Goal: Information Seeking & Learning: Check status

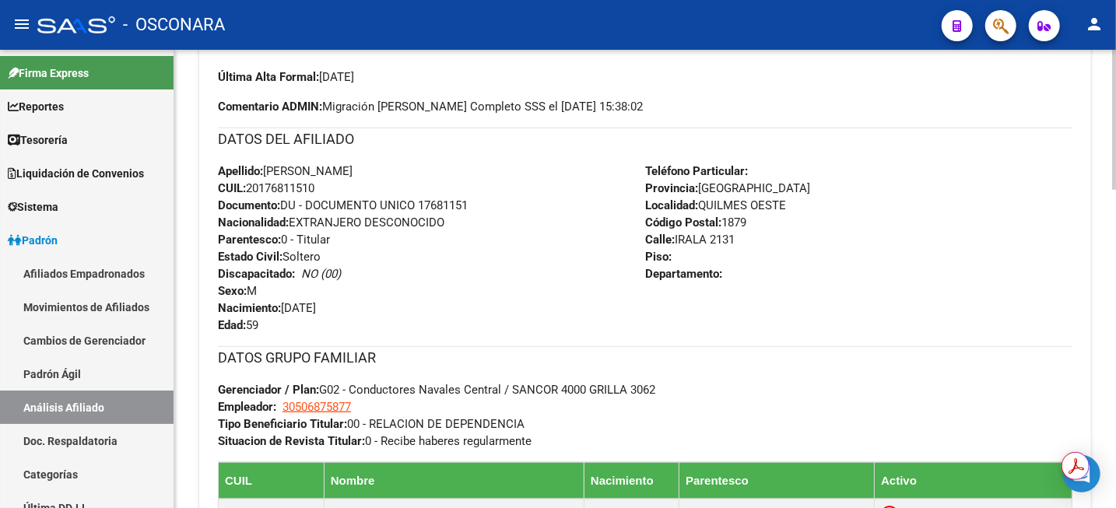
scroll to position [389, 0]
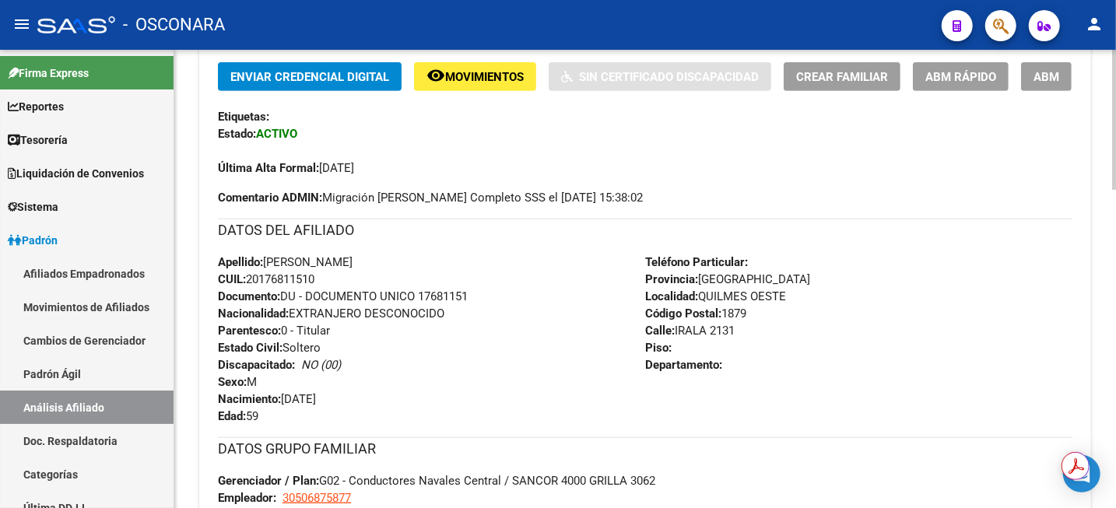
click at [274, 278] on span "CUIL: 20176811510" at bounding box center [266, 279] width 97 height 14
copy span "20176811510"
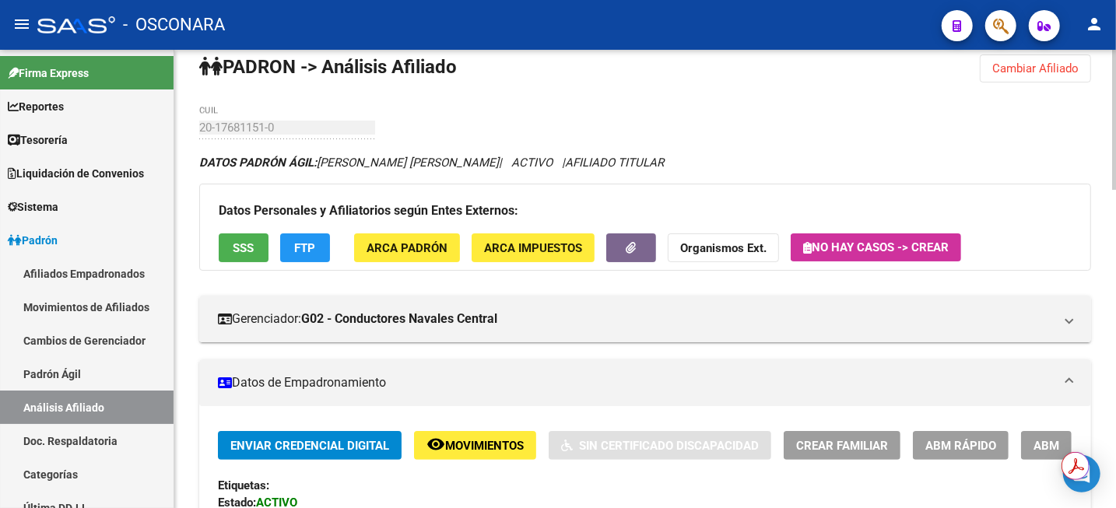
scroll to position [0, 0]
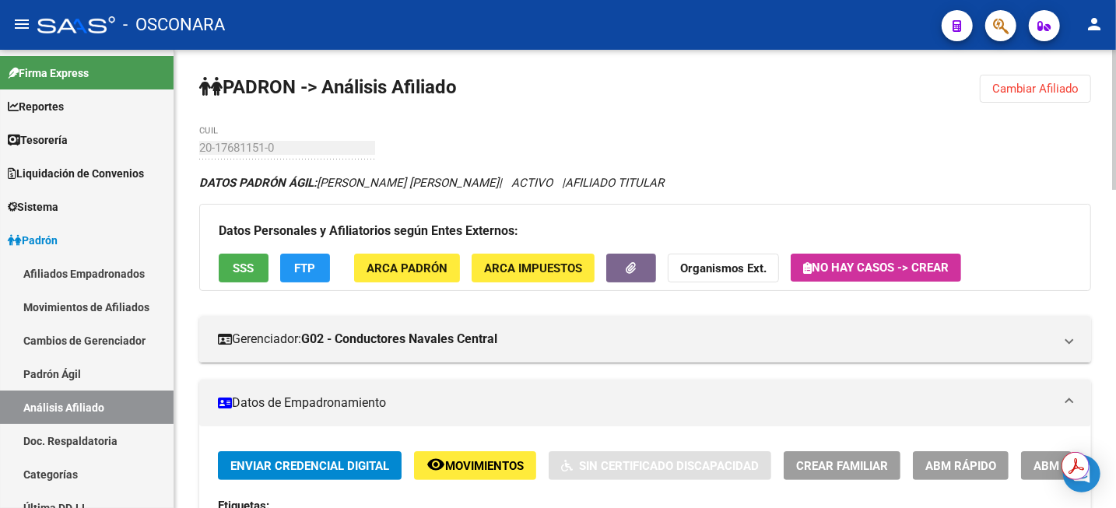
click at [1045, 86] on span "Cambiar Afiliado" at bounding box center [1035, 89] width 86 height 14
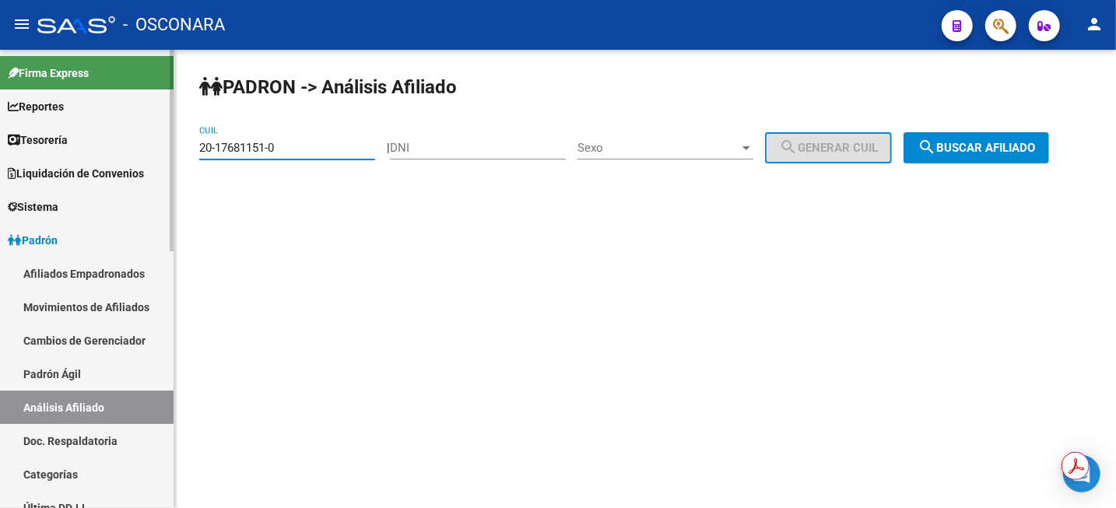
drag, startPoint x: 304, startPoint y: 149, endPoint x: 124, endPoint y: 156, distance: 180.7
click at [124, 156] on mat-sidenav-container "Firma Express Reportes Tablero de Control Ingresos Percibidos Análisis de todos…" at bounding box center [558, 279] width 1116 height 458
type input "27-24853912-2"
click at [957, 149] on span "search Buscar afiliado" at bounding box center [977, 148] width 118 height 14
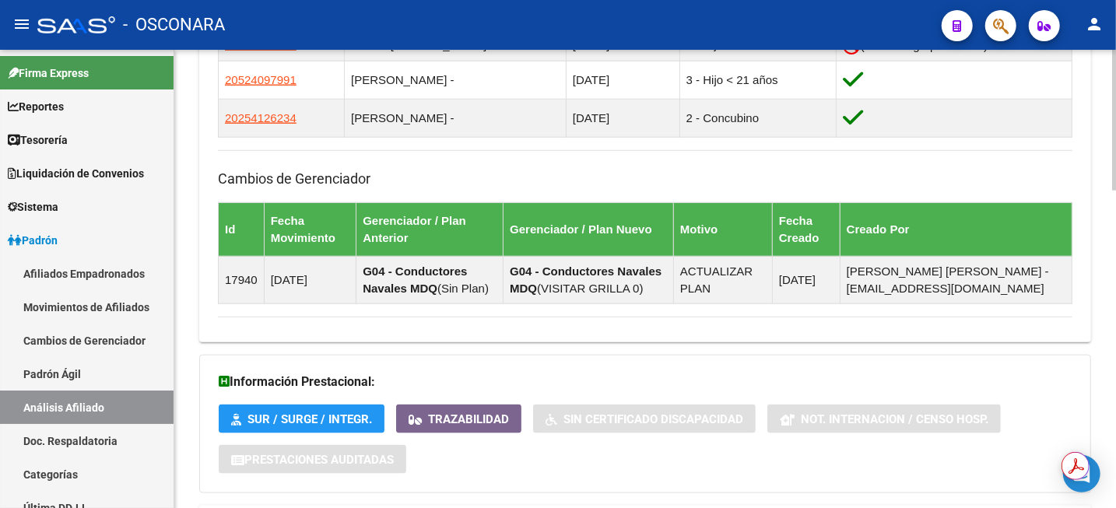
scroll to position [1036, 0]
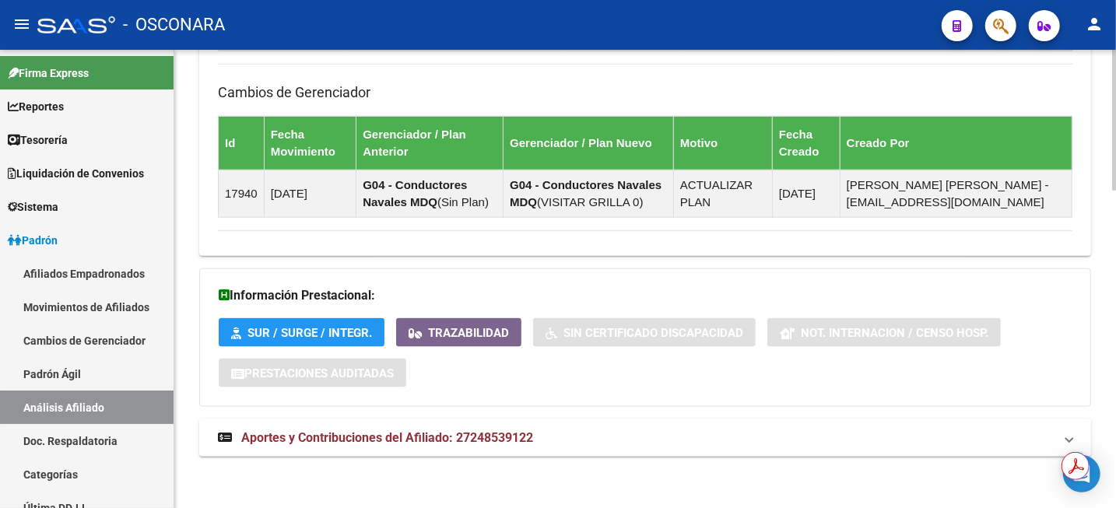
click at [397, 440] on span "Aportes y Contribuciones del Afiliado: 27248539122" at bounding box center [387, 437] width 292 height 15
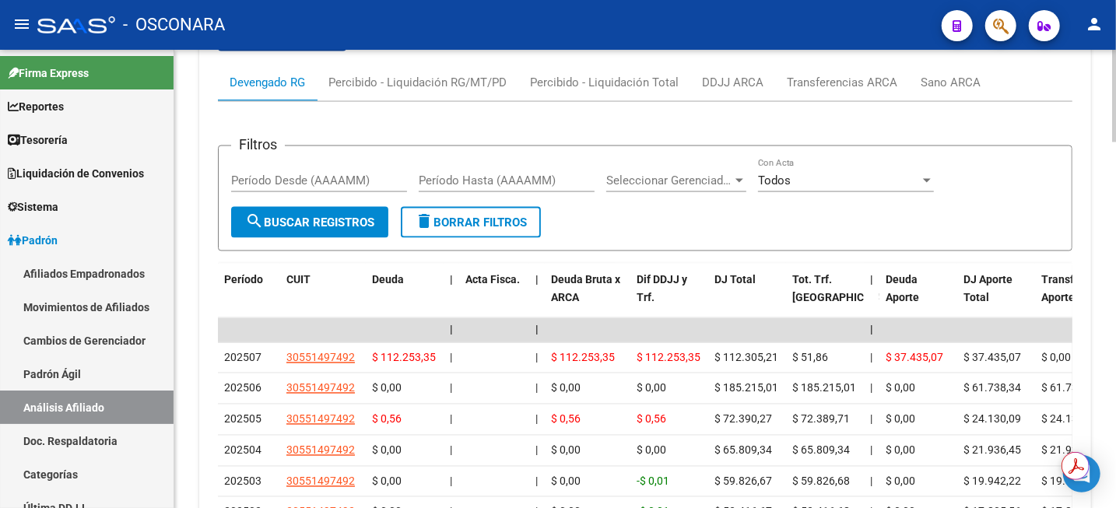
scroll to position [1751, 0]
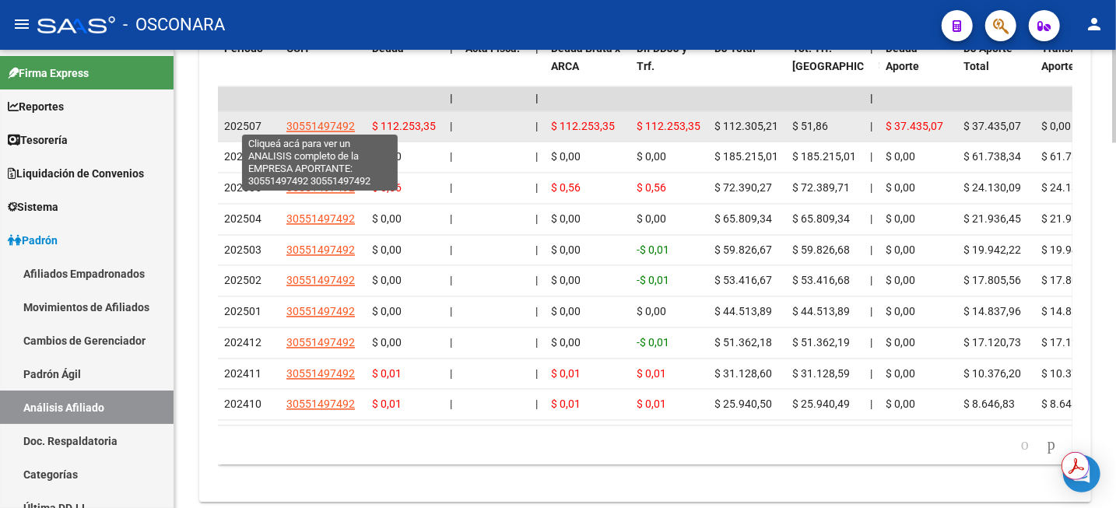
click at [309, 122] on span "30551497492" at bounding box center [320, 126] width 68 height 12
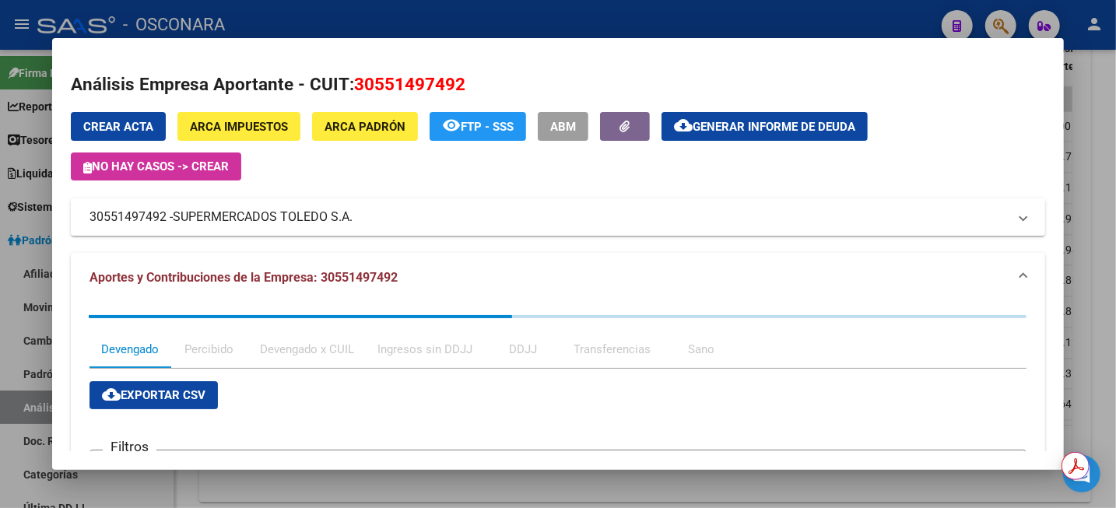
click at [1111, 125] on div at bounding box center [558, 254] width 1116 height 508
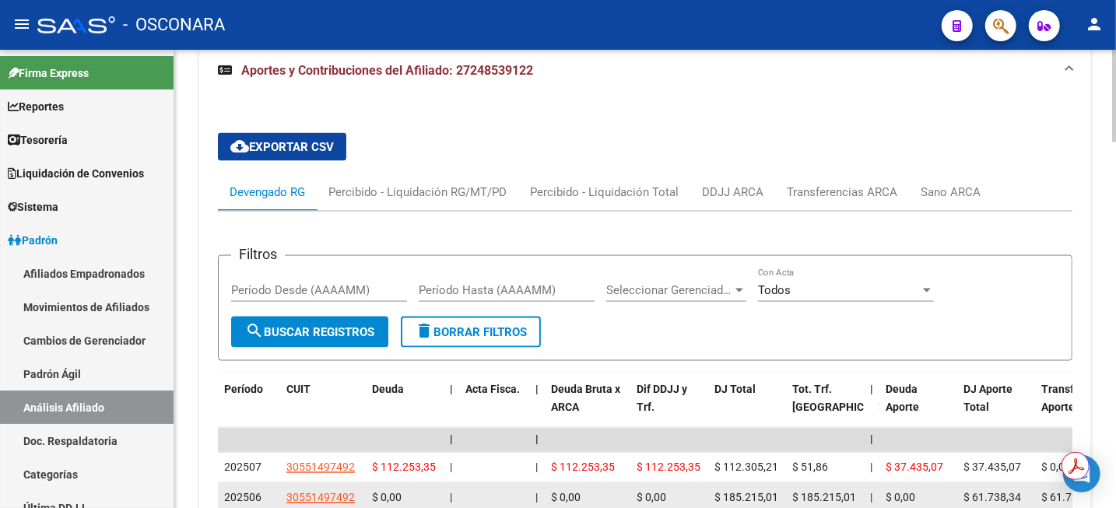
scroll to position [1362, 0]
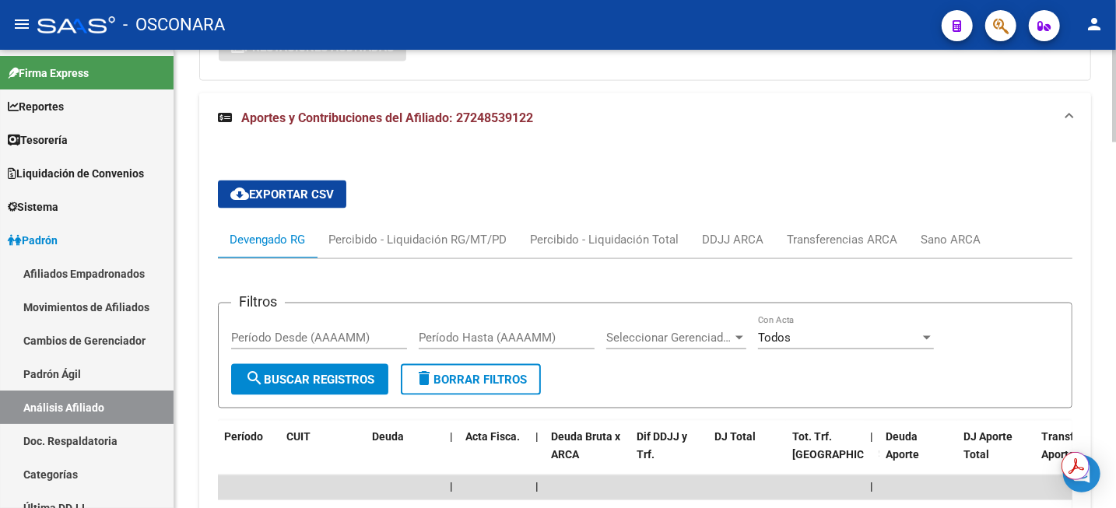
drag, startPoint x: 545, startPoint y: 118, endPoint x: 455, endPoint y: 128, distance: 90.9
click at [455, 128] on mat-expansion-panel-header "Aportes y Contribuciones del Afiliado: 27248539122" at bounding box center [645, 118] width 892 height 50
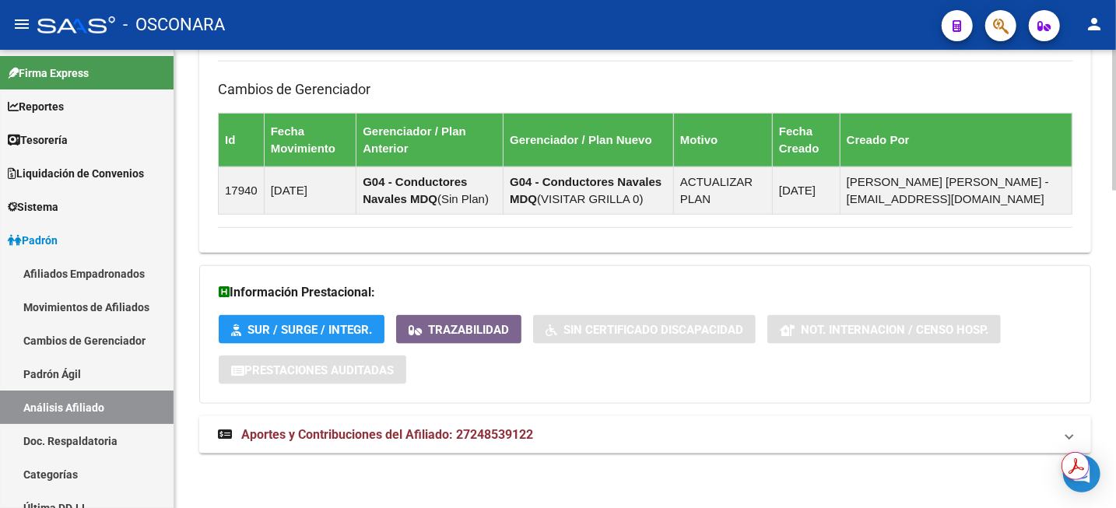
scroll to position [1036, 0]
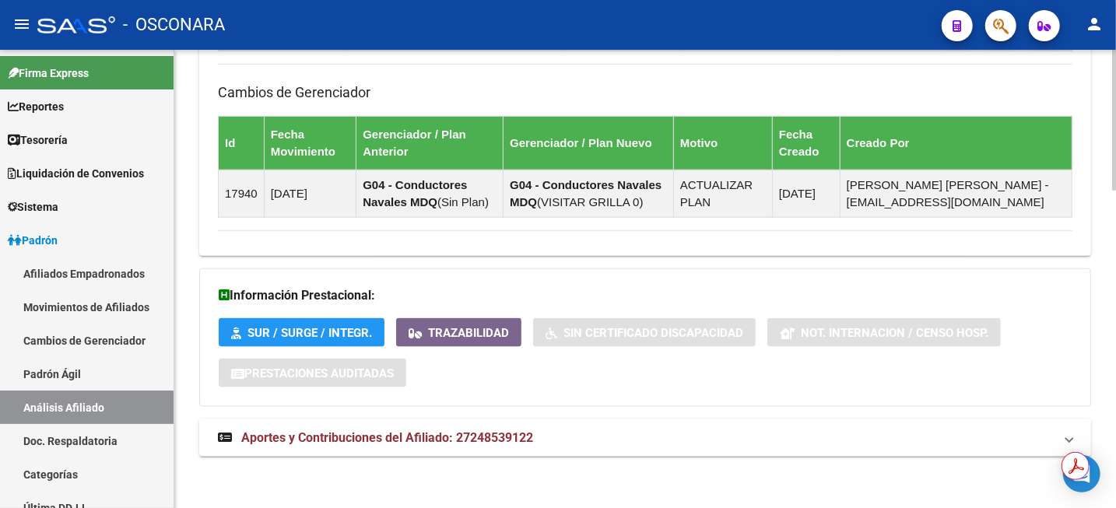
copy span "27248539122"
click at [444, 435] on span "Aportes y Contribuciones del Afiliado: 27248539122" at bounding box center [387, 437] width 292 height 15
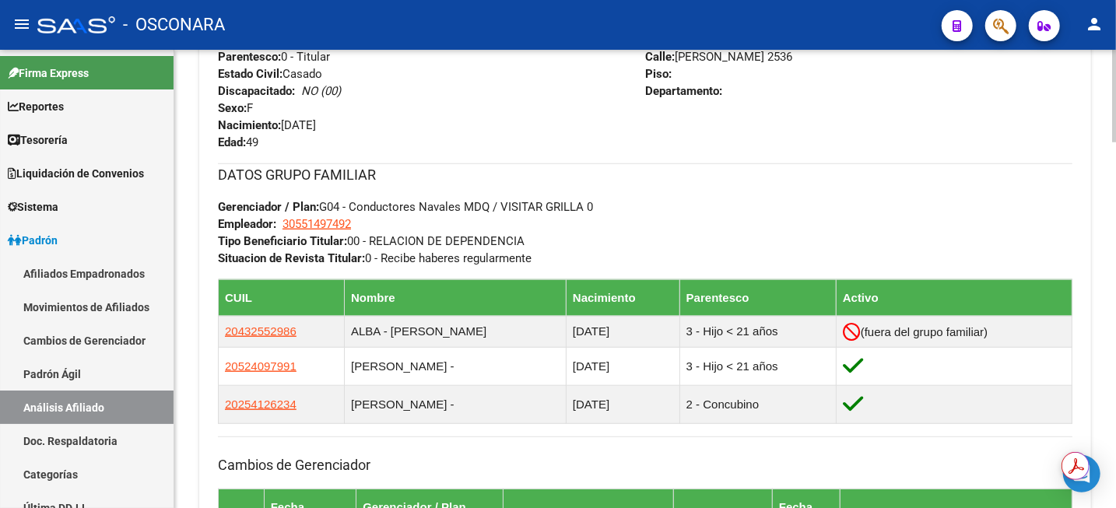
scroll to position [648, 0]
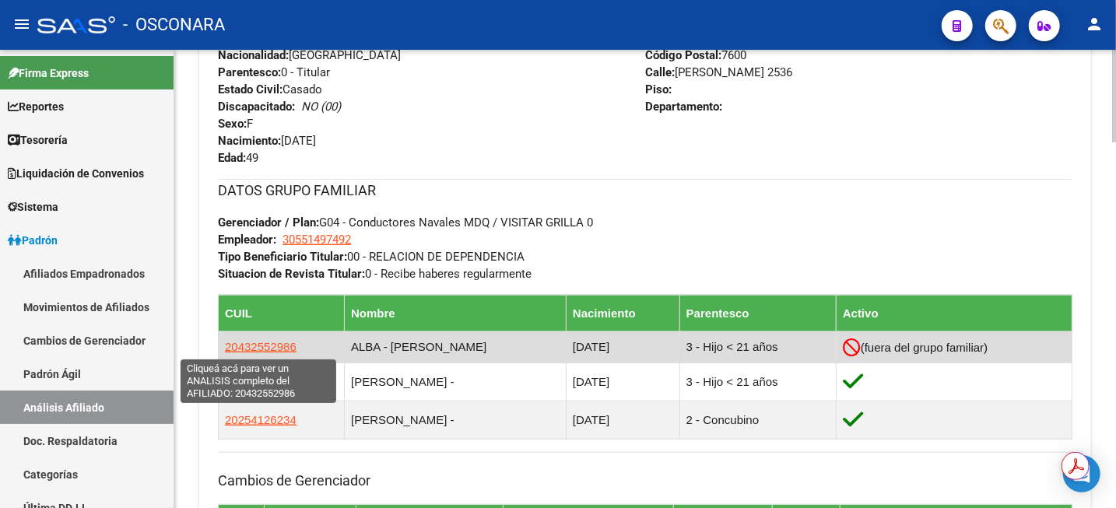
click at [260, 347] on span "20432552986" at bounding box center [261, 346] width 72 height 13
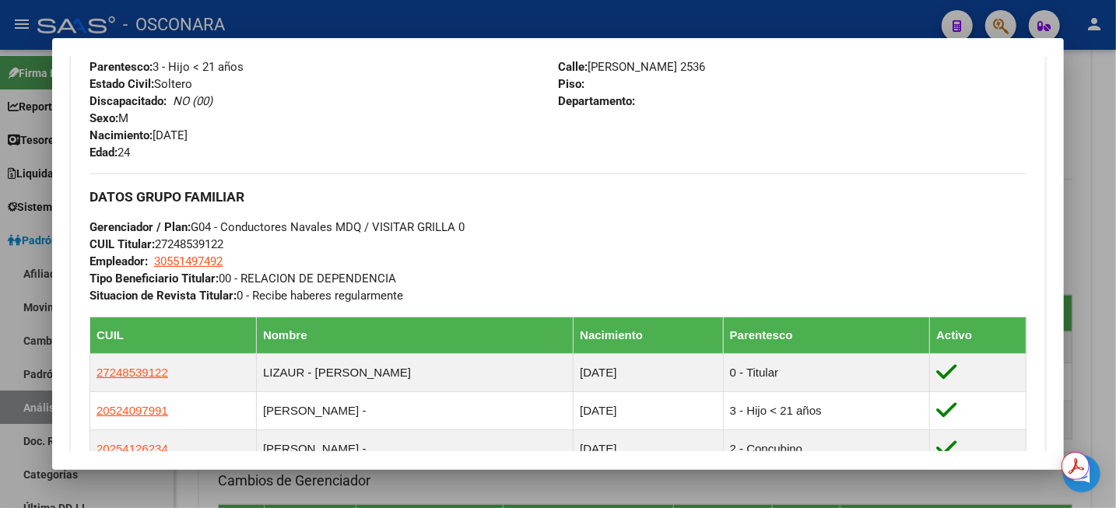
scroll to position [681, 0]
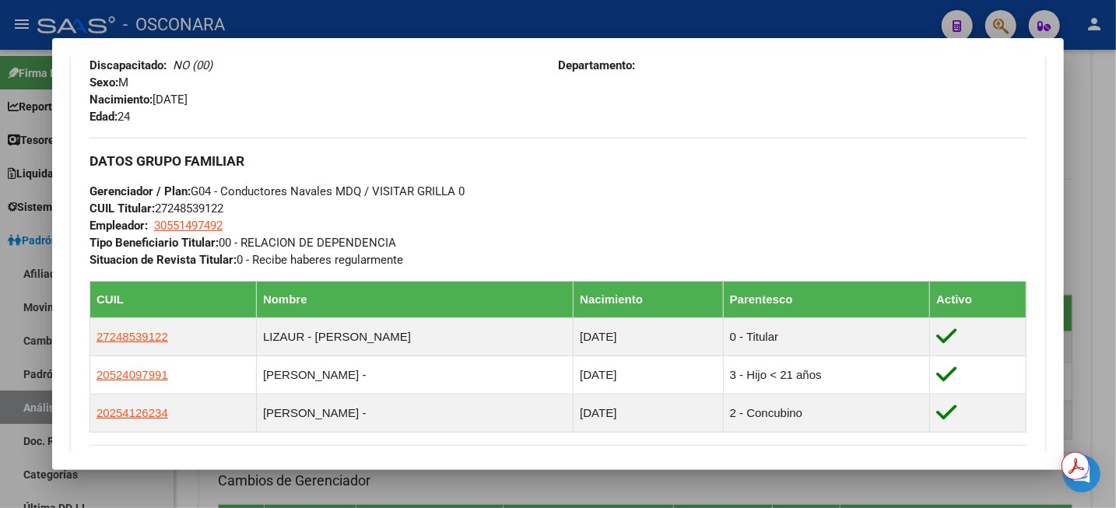
click at [1111, 126] on div at bounding box center [558, 254] width 1116 height 508
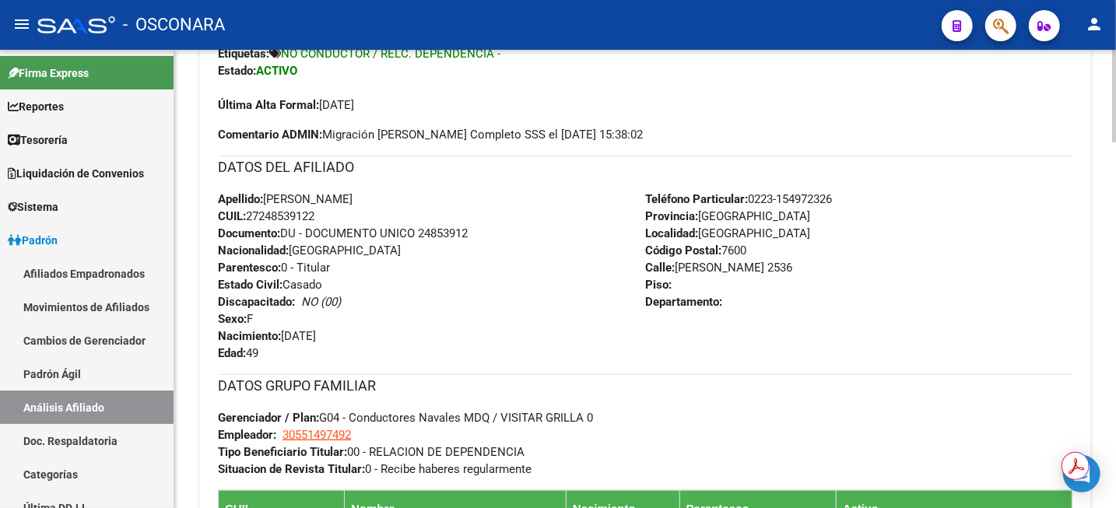
scroll to position [876, 0]
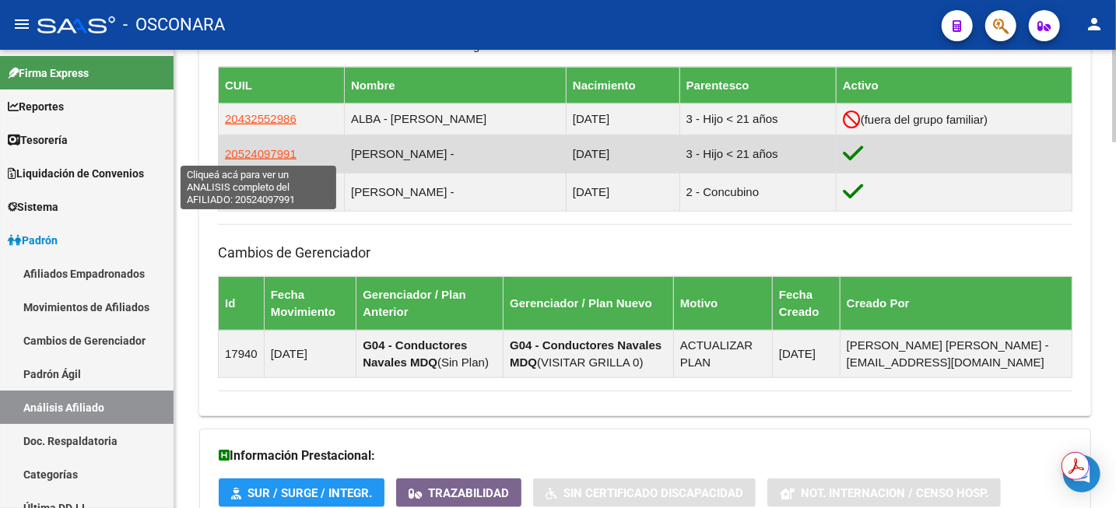
click at [234, 154] on span "20524097991" at bounding box center [261, 153] width 72 height 13
type textarea "20524097991"
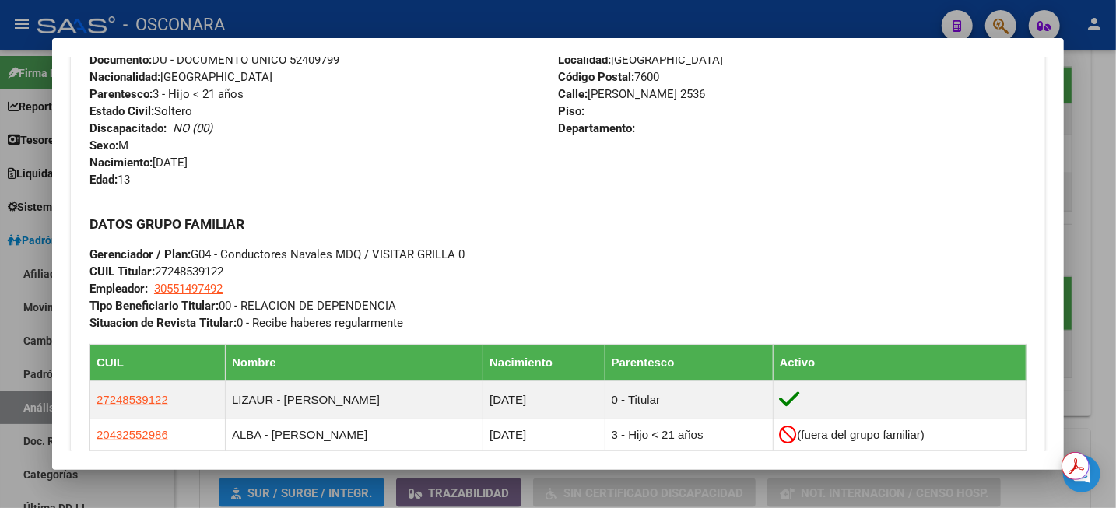
scroll to position [681, 0]
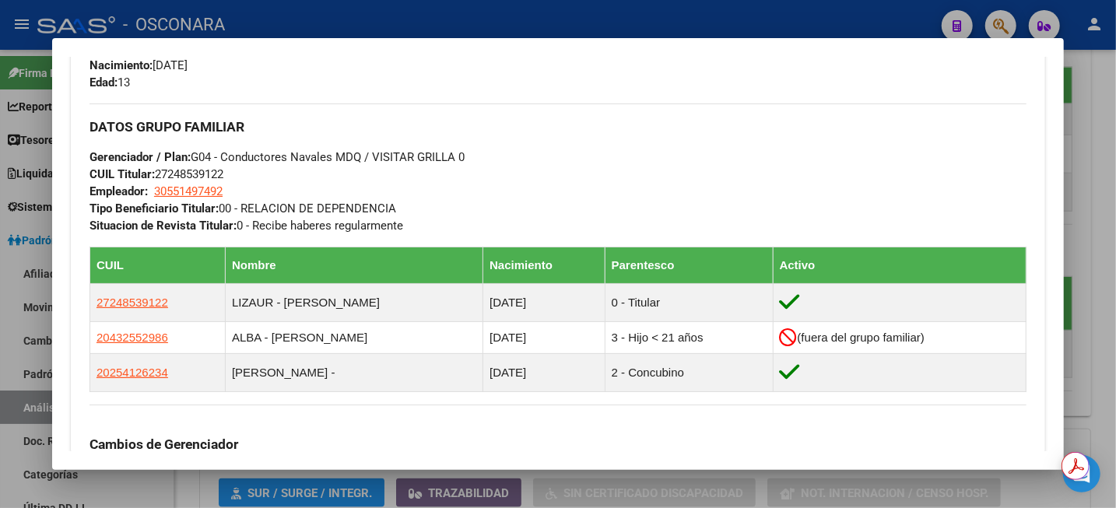
click at [1115, 122] on div at bounding box center [558, 254] width 1116 height 508
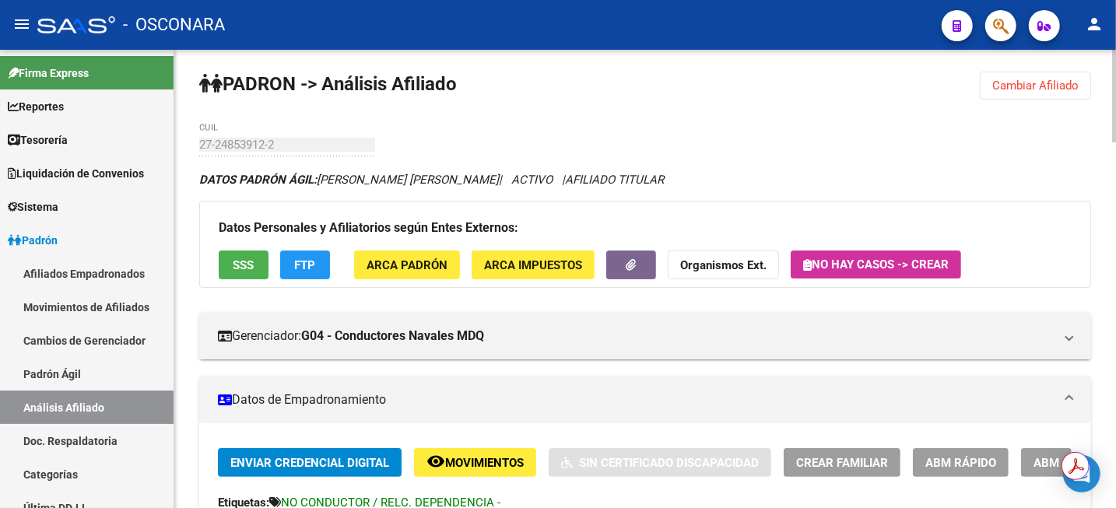
scroll to position [0, 0]
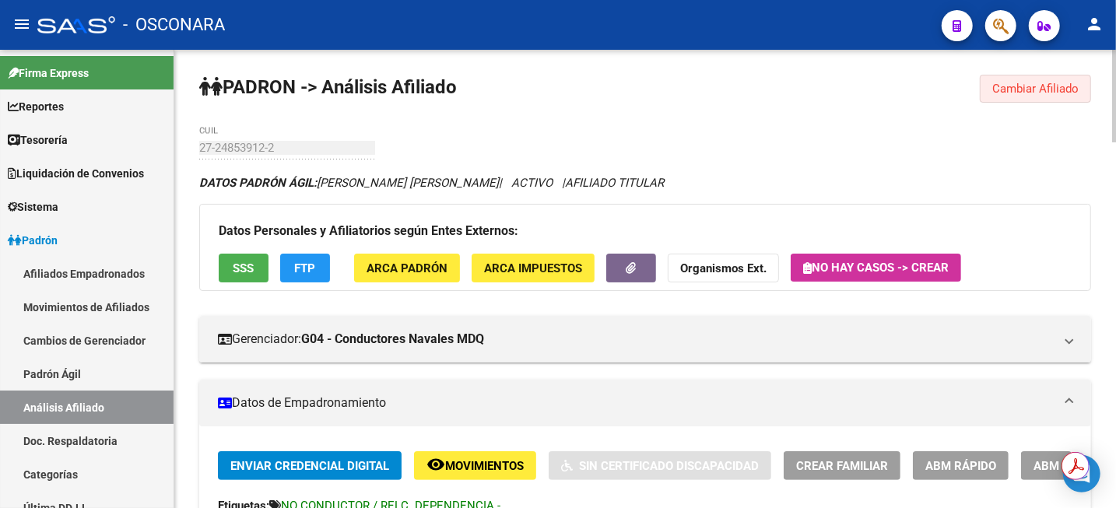
click at [1032, 85] on span "Cambiar Afiliado" at bounding box center [1035, 89] width 86 height 14
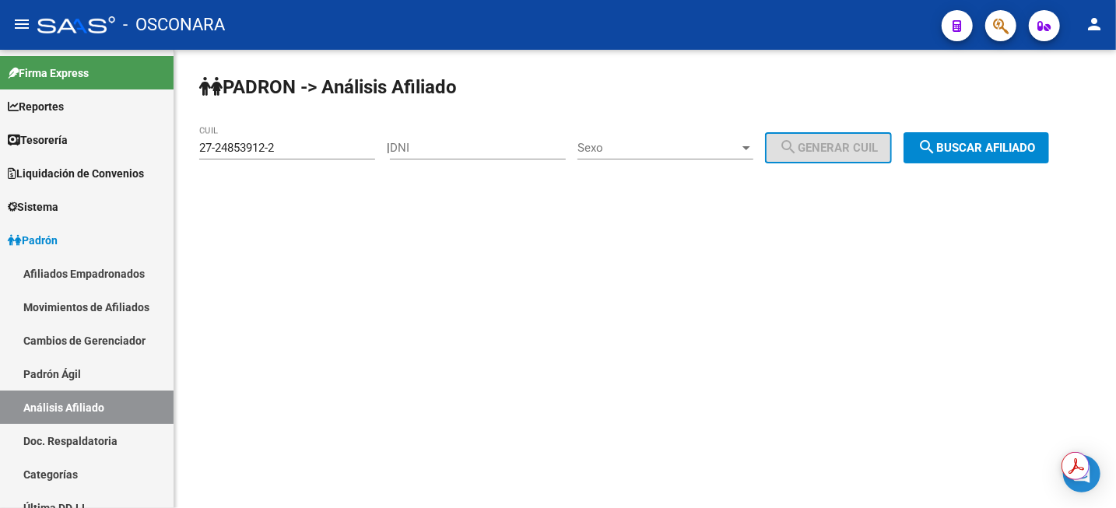
click at [511, 133] on div "DNI" at bounding box center [478, 142] width 176 height 33
paste input "92073310"
type input "92073310"
click at [732, 138] on div "Sexo Sexo" at bounding box center [666, 142] width 176 height 33
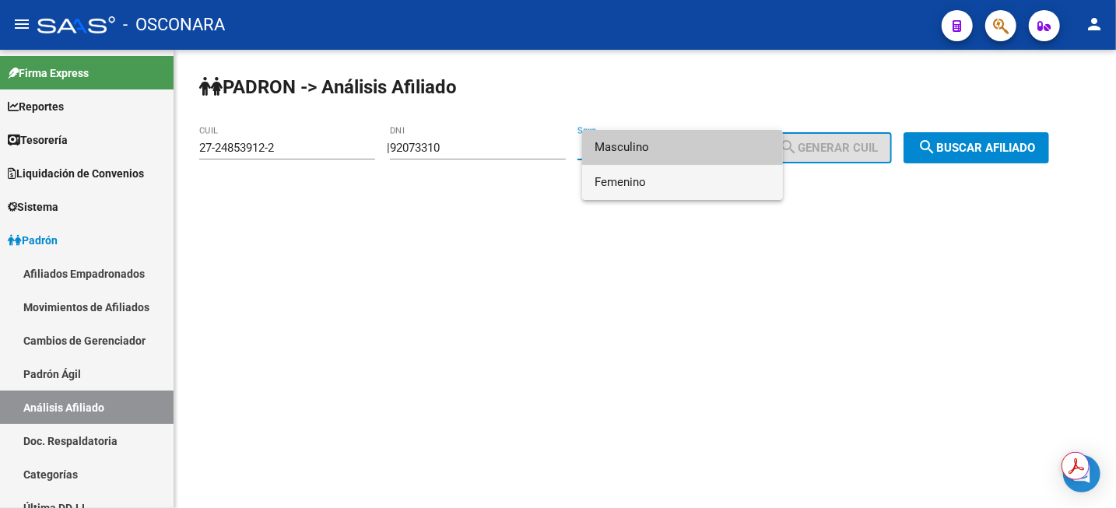
click at [646, 184] on span "Femenino" at bounding box center [683, 182] width 176 height 35
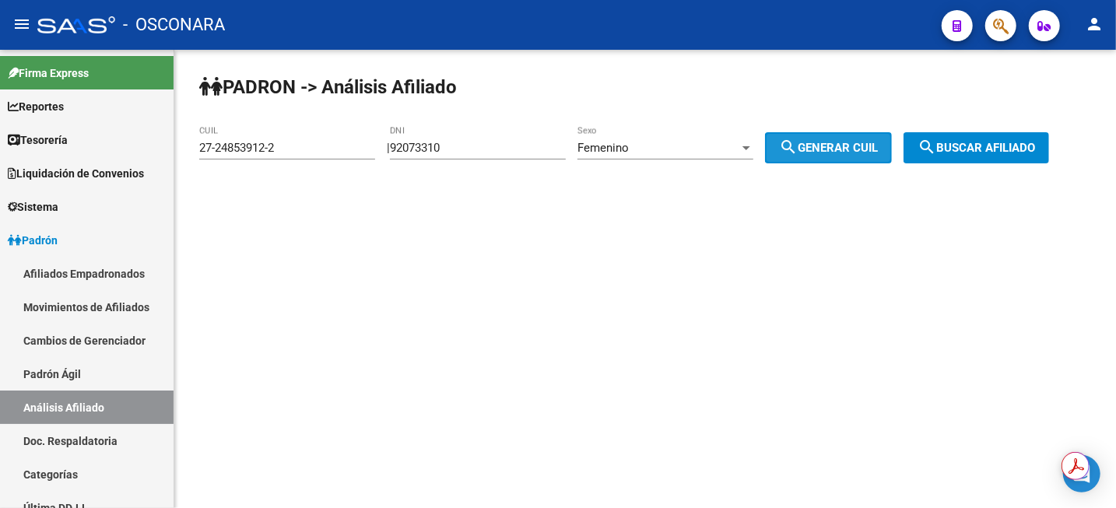
drag, startPoint x: 869, startPoint y: 147, endPoint x: 961, endPoint y: 147, distance: 91.1
click at [869, 147] on span "search Generar CUIL" at bounding box center [828, 148] width 99 height 14
type input "27-92073310-2"
click at [992, 150] on span "search Buscar afiliado" at bounding box center [977, 148] width 118 height 14
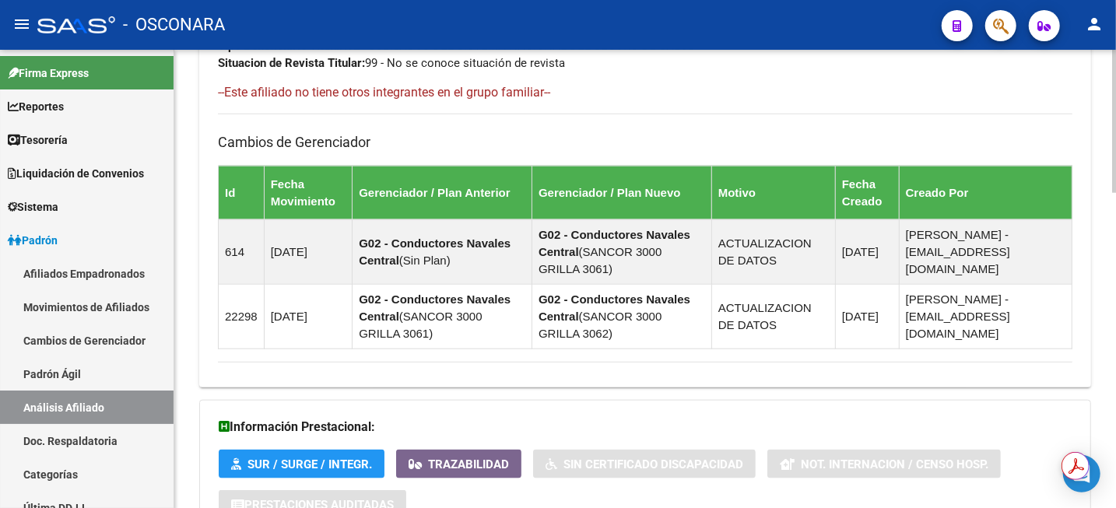
scroll to position [1008, 0]
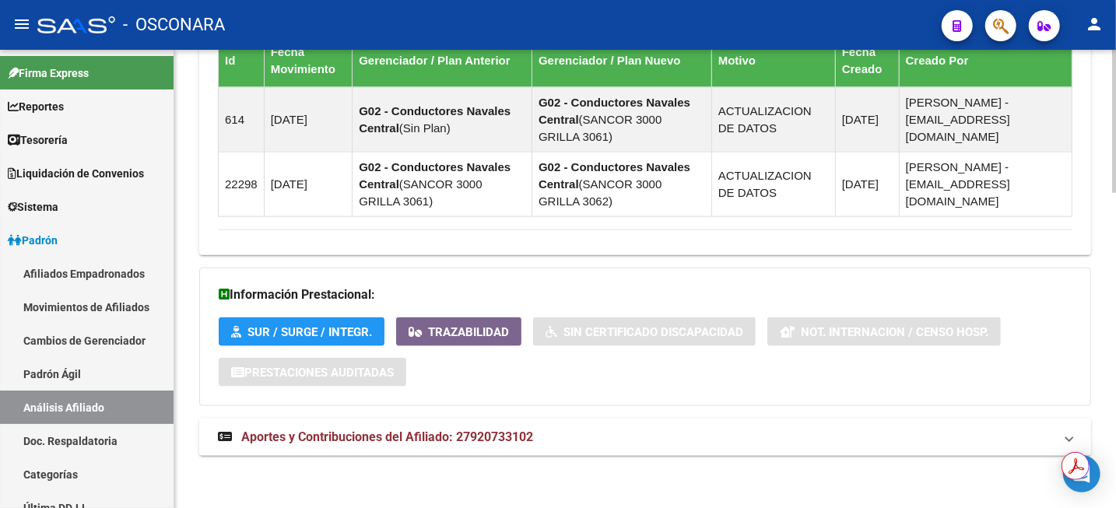
click at [487, 442] on strong "Aportes y Contribuciones del Afiliado: 27920733102" at bounding box center [375, 437] width 315 height 17
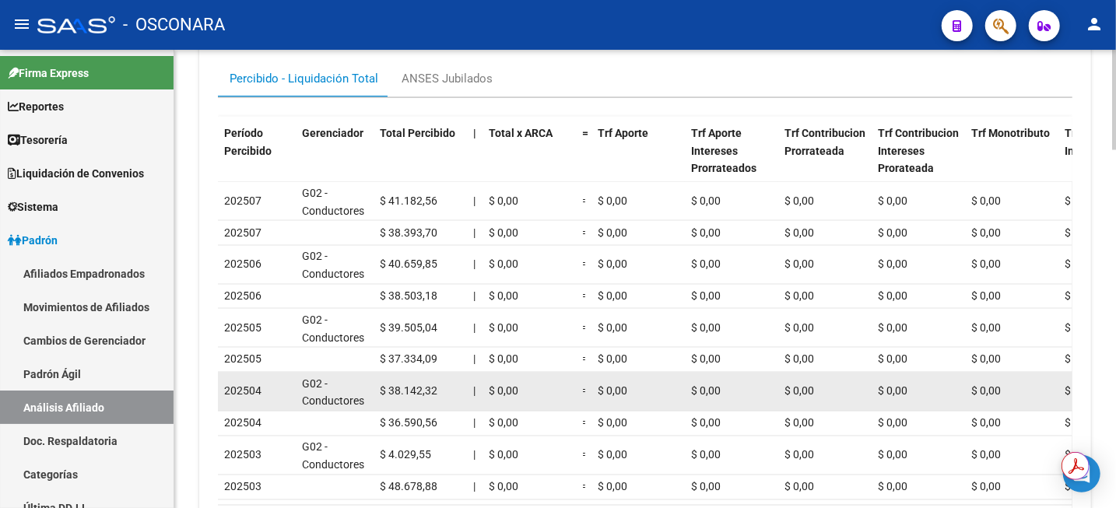
scroll to position [1494, 0]
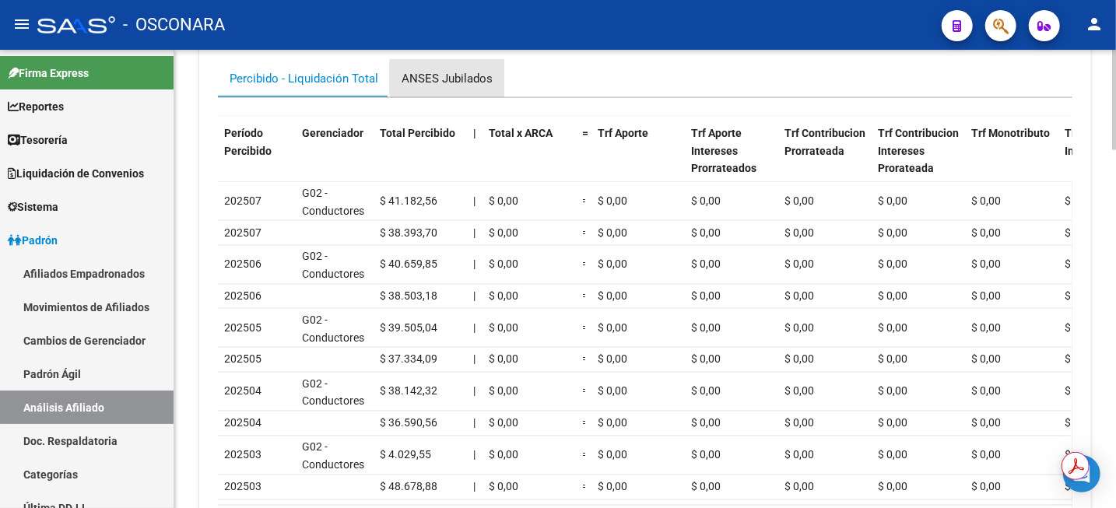
click at [458, 76] on div "ANSES Jubilados" at bounding box center [447, 78] width 91 height 17
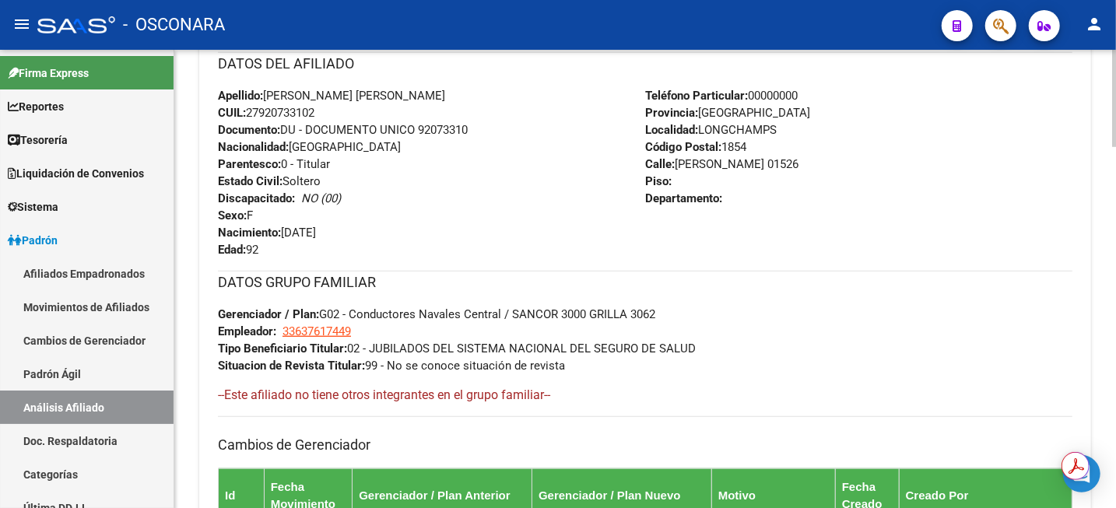
scroll to position [327, 0]
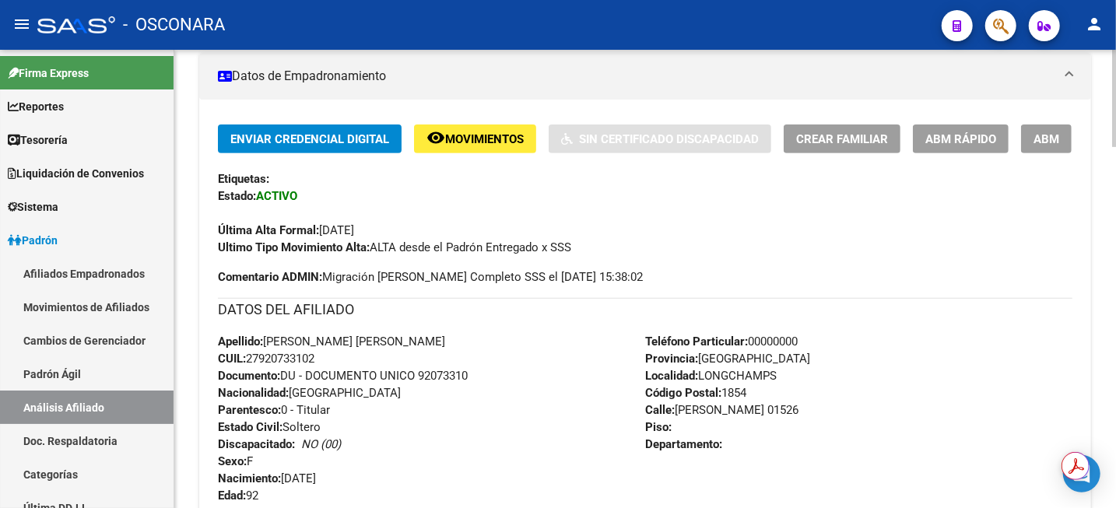
click at [273, 362] on span "CUIL: 27920733102" at bounding box center [266, 359] width 97 height 14
copy span "27920733102"
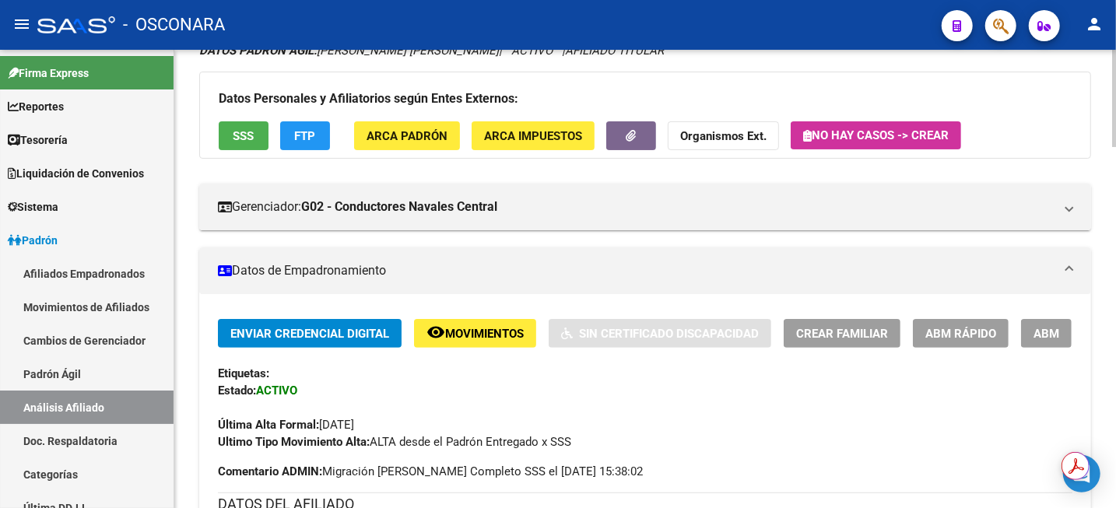
scroll to position [0, 0]
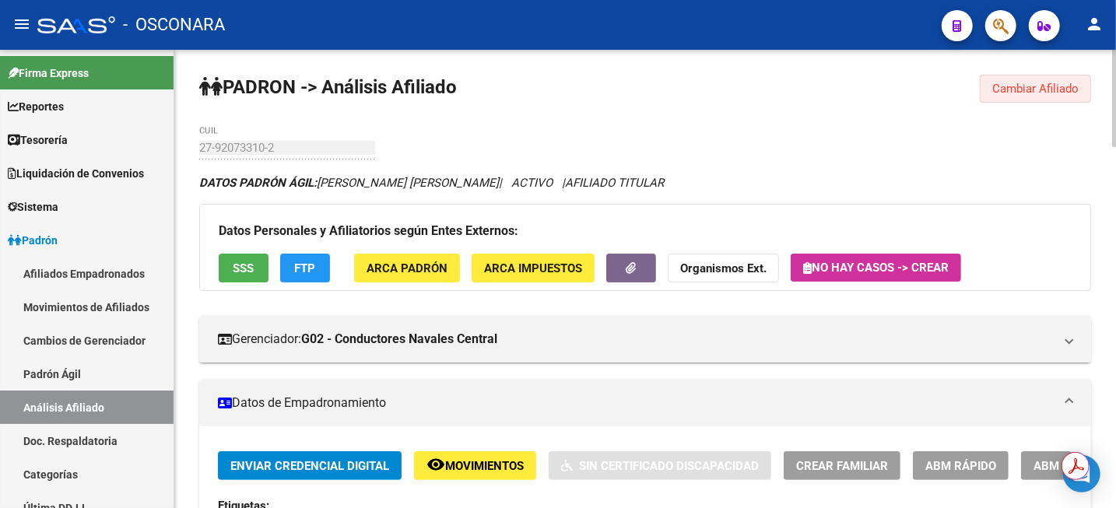
click at [1044, 83] on span "Cambiar Afiliado" at bounding box center [1035, 89] width 86 height 14
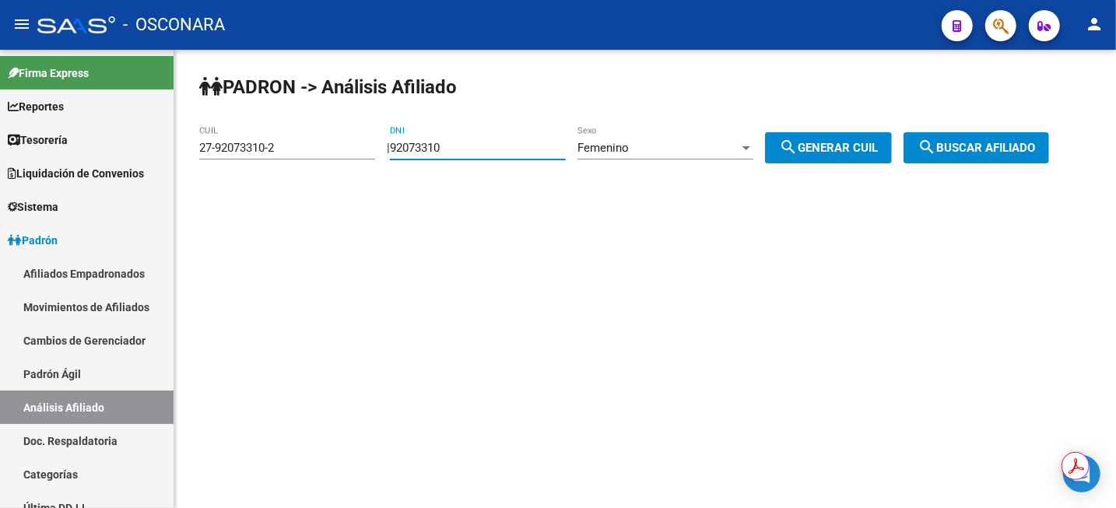
click at [459, 153] on input "92073310" at bounding box center [478, 148] width 176 height 14
drag, startPoint x: 464, startPoint y: 151, endPoint x: 350, endPoint y: 144, distance: 113.9
click at [350, 144] on app-analisis-afiliado "[PERSON_NAME] -> Análisis Afiliado 27-92073310-2 CUIL | 92073310 DNI Femenino S…" at bounding box center [630, 148] width 862 height 14
paste input "27537312"
type input "27537312"
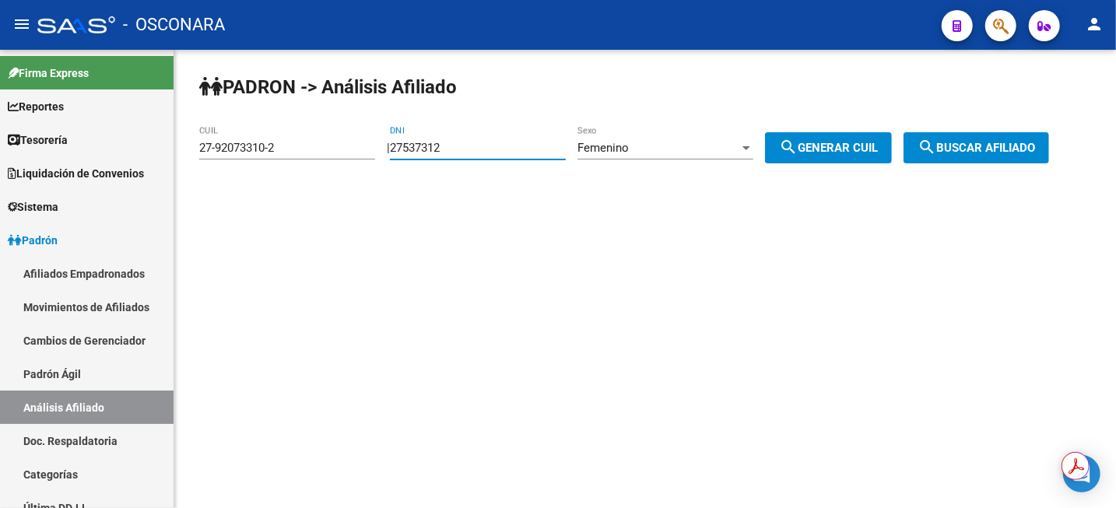
click at [722, 141] on div "Femenino" at bounding box center [659, 148] width 162 height 14
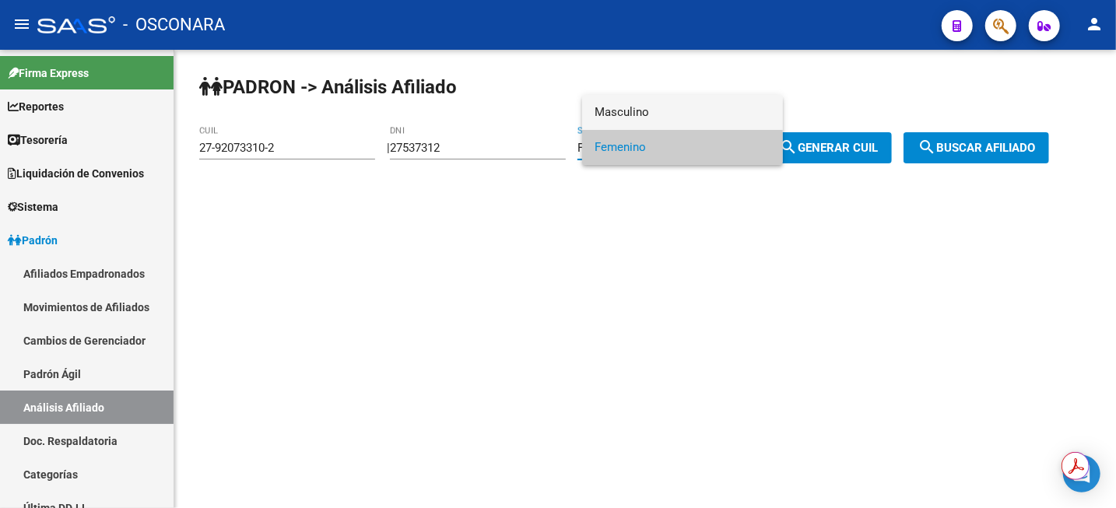
drag, startPoint x: 697, startPoint y: 108, endPoint x: 719, endPoint y: 118, distance: 24.0
click at [698, 108] on span "Masculino" at bounding box center [683, 112] width 176 height 35
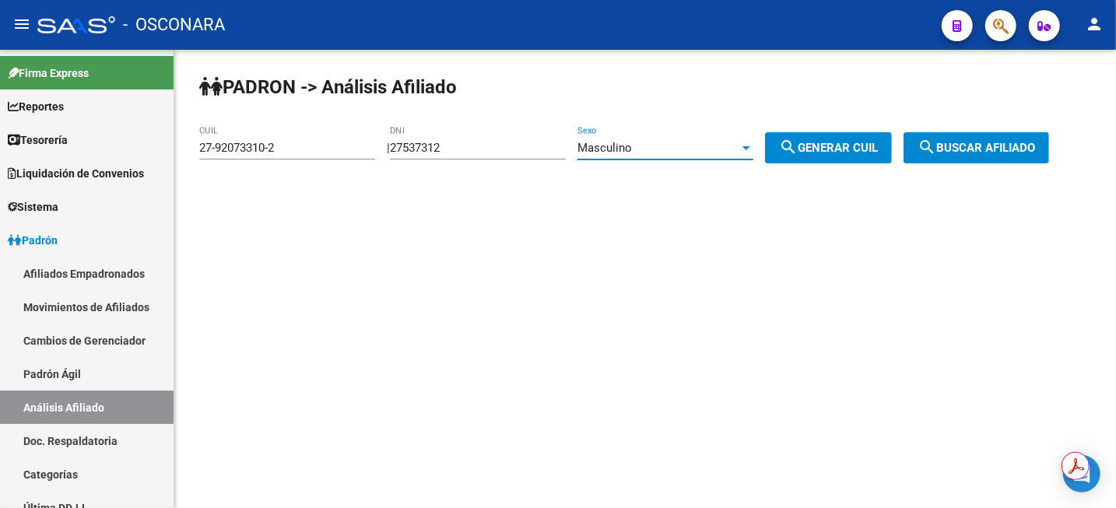
click at [798, 149] on mat-icon "search" at bounding box center [788, 147] width 19 height 19
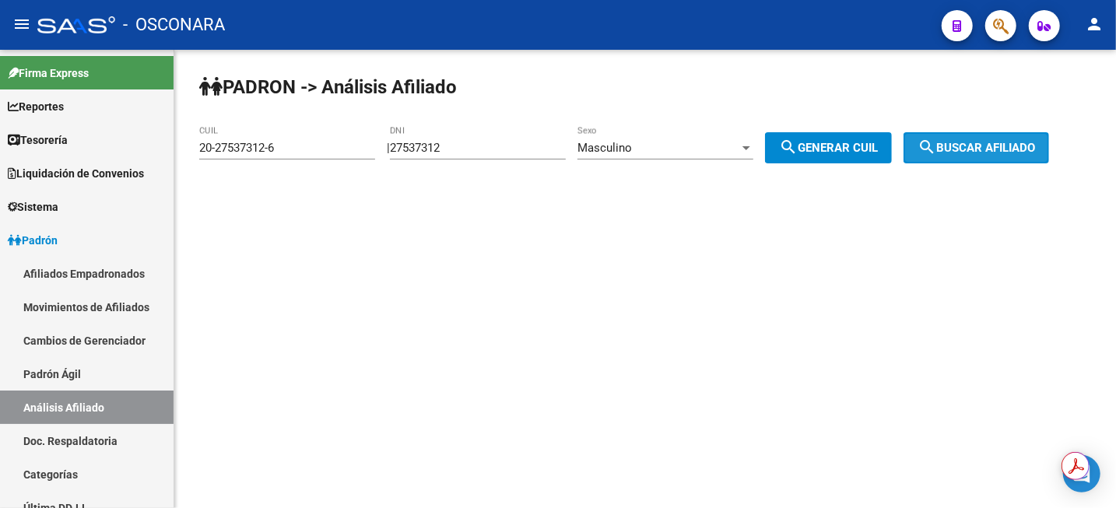
click at [987, 137] on button "search Buscar afiliado" at bounding box center [977, 147] width 146 height 31
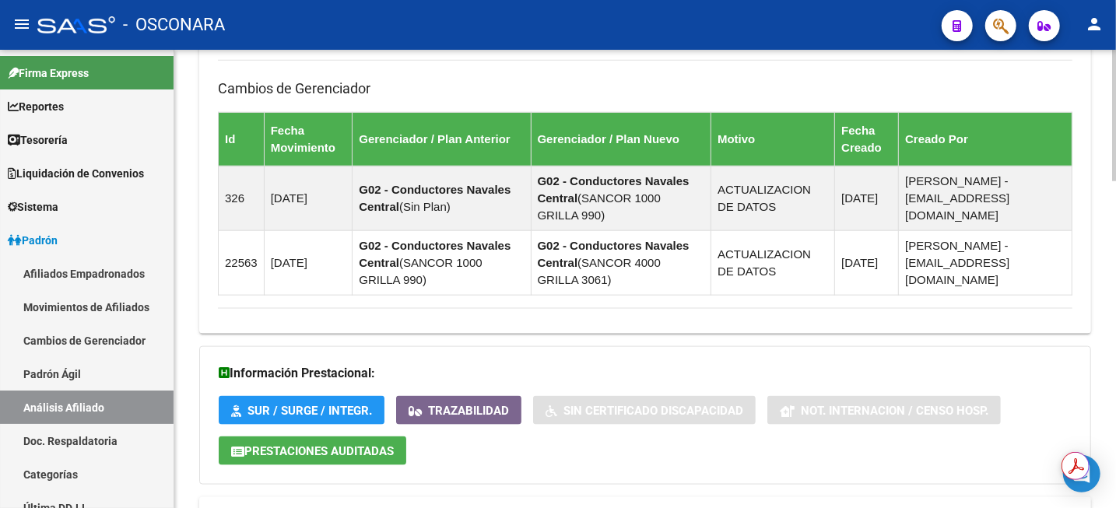
scroll to position [1135, 0]
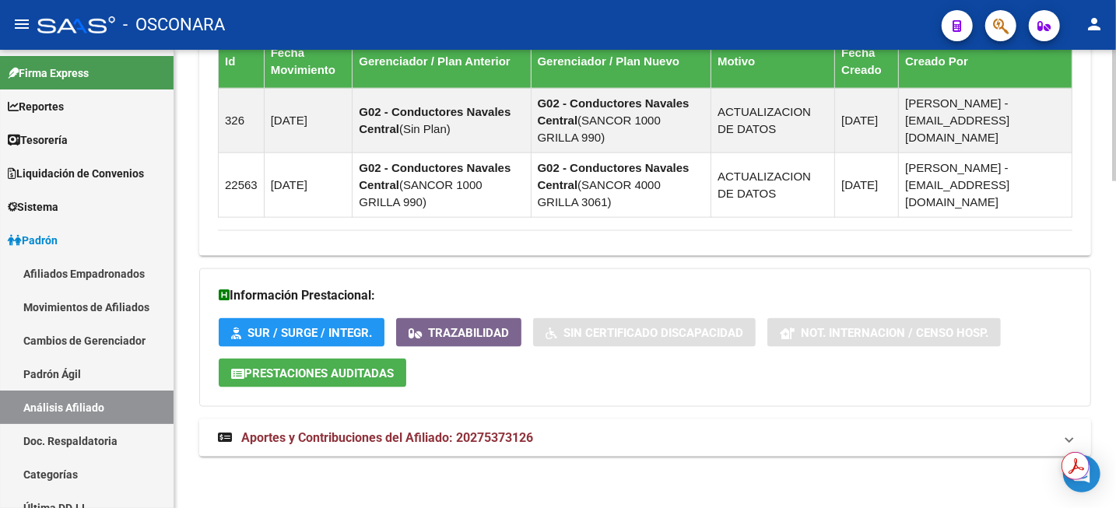
click at [436, 453] on mat-expansion-panel-header "Aportes y Contribuciones del Afiliado: 20275373126" at bounding box center [645, 438] width 892 height 37
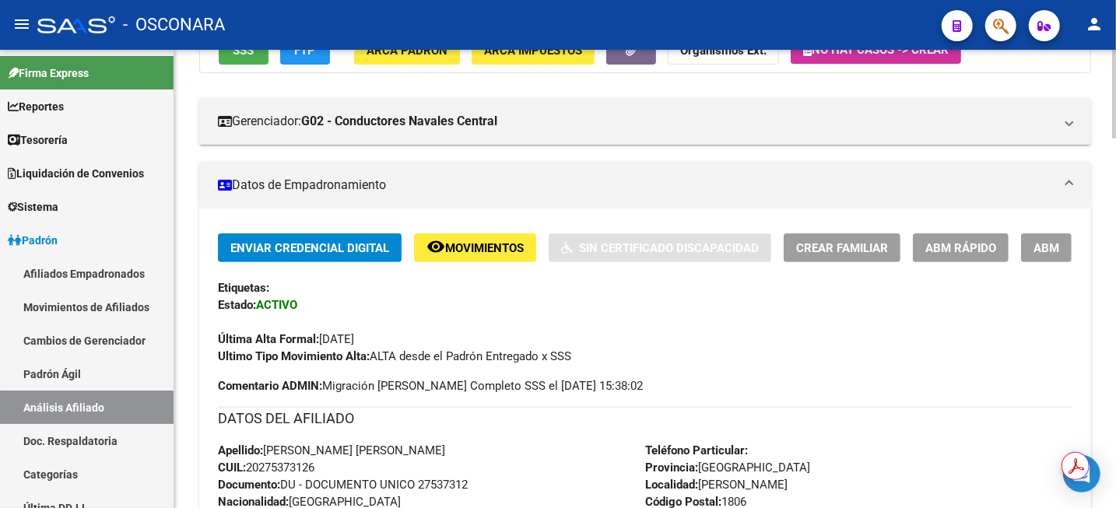
scroll to position [0, 0]
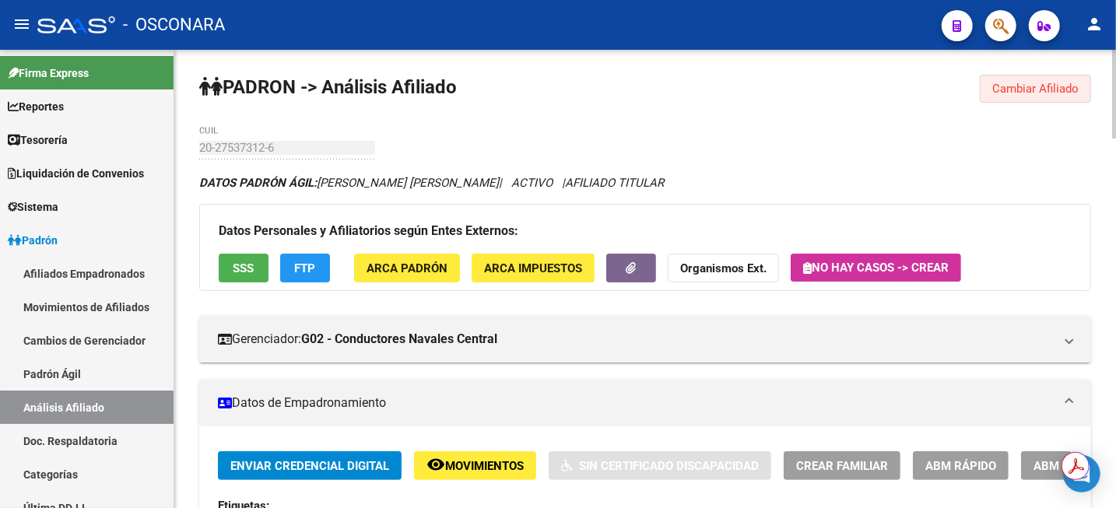
click at [1064, 84] on span "Cambiar Afiliado" at bounding box center [1035, 89] width 86 height 14
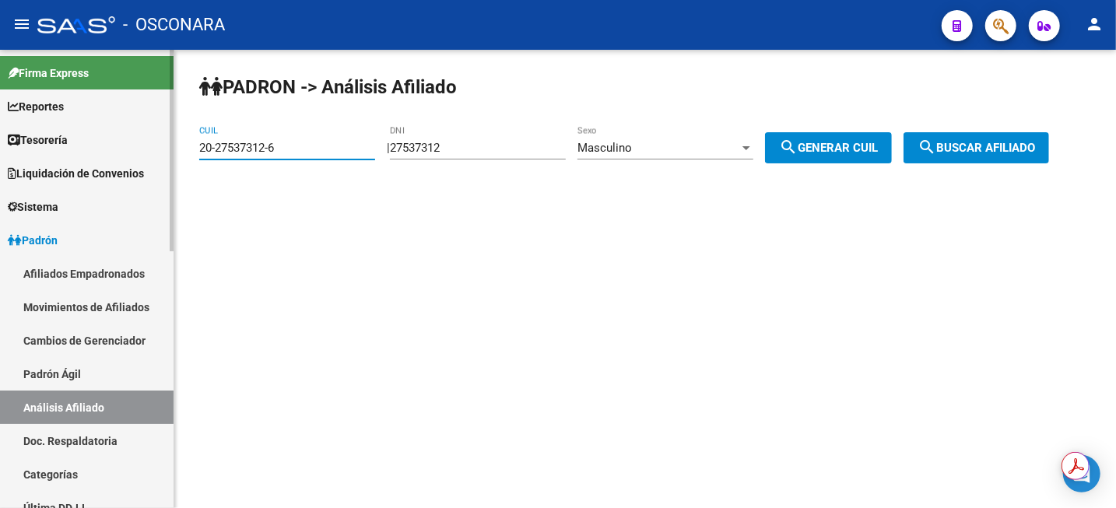
drag, startPoint x: 320, startPoint y: 155, endPoint x: 95, endPoint y: 151, distance: 225.0
click at [95, 151] on mat-sidenav-container "Firma Express Reportes Tablero de Control Ingresos Percibidos Análisis de todos…" at bounding box center [558, 279] width 1116 height 458
paste input "0913081"
type input "20-20913081-6"
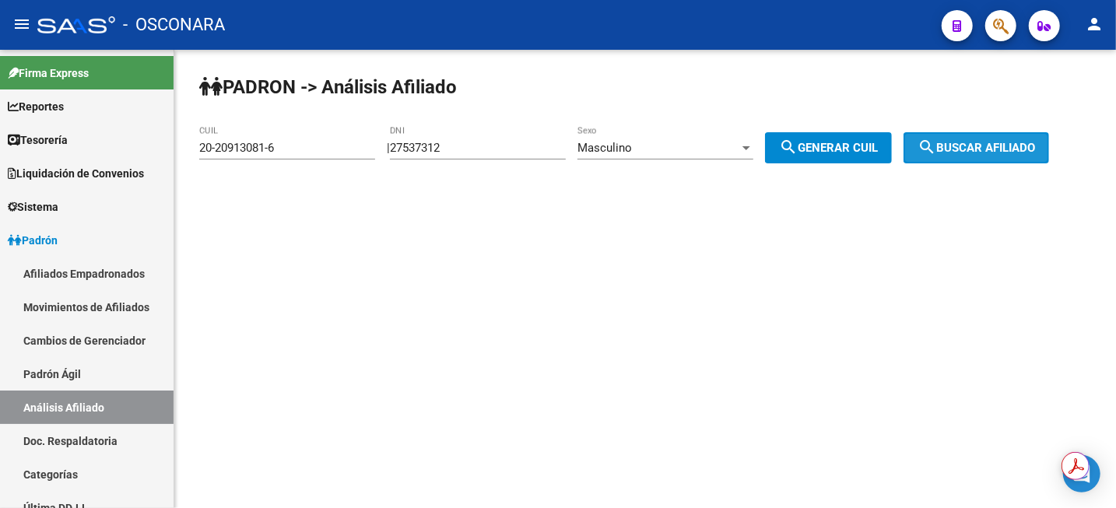
click at [992, 160] on button "search Buscar afiliado" at bounding box center [977, 147] width 146 height 31
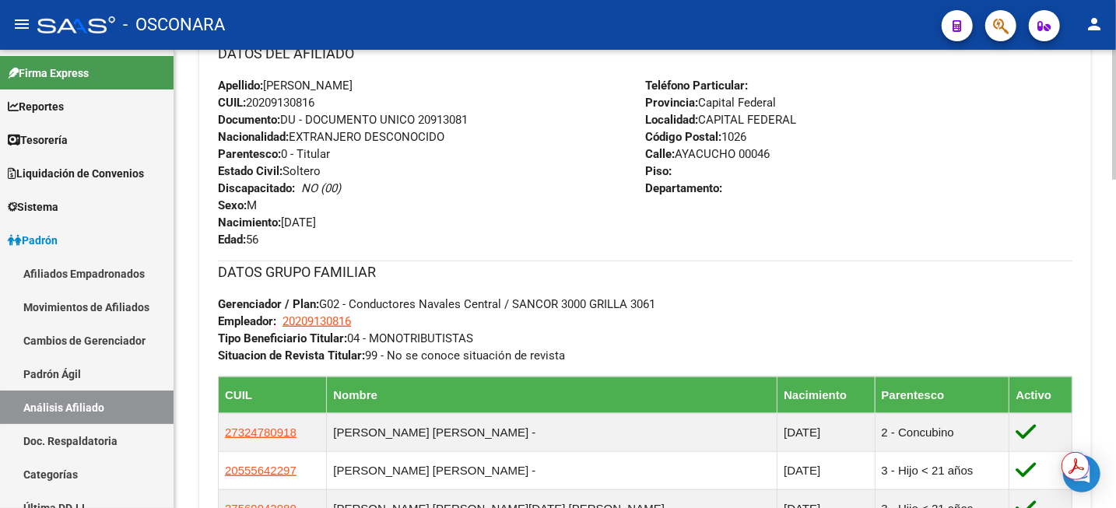
scroll to position [681, 0]
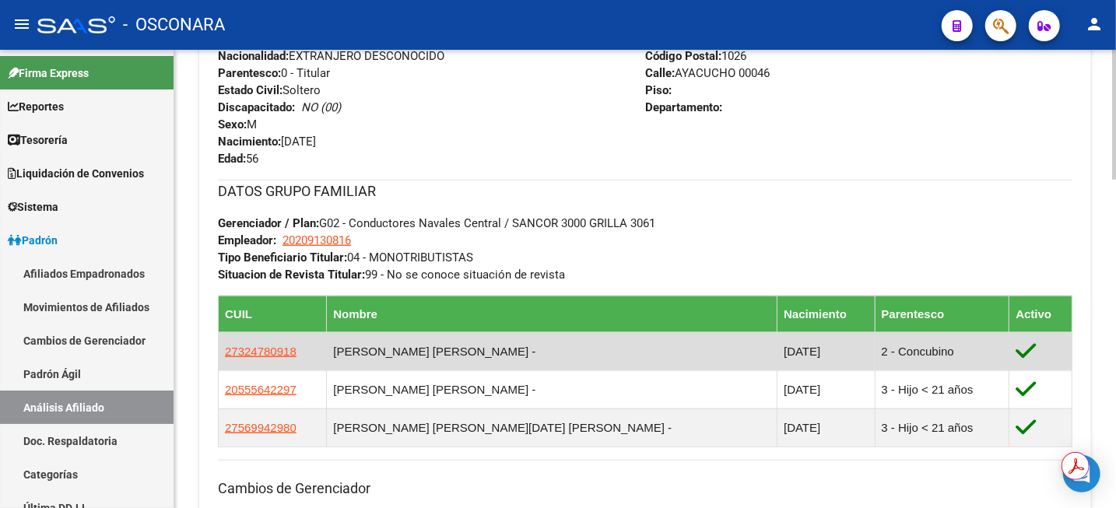
click at [411, 355] on td "[PERSON_NAME] [PERSON_NAME] -" at bounding box center [552, 351] width 451 height 38
click at [450, 356] on td "[PERSON_NAME] [PERSON_NAME] -" at bounding box center [552, 351] width 451 height 38
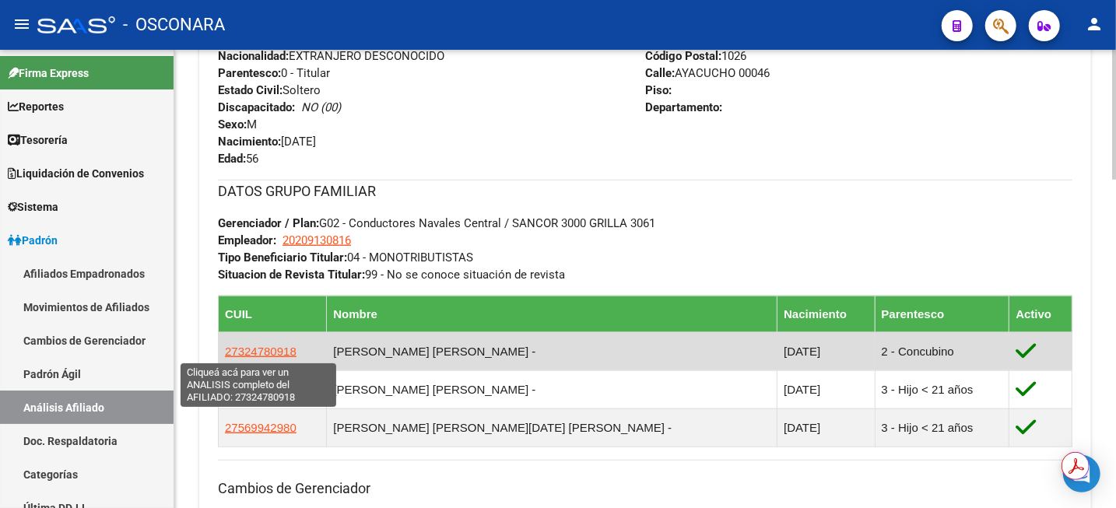
click at [286, 353] on span "27324780918" at bounding box center [261, 351] width 72 height 13
type textarea "27324780918"
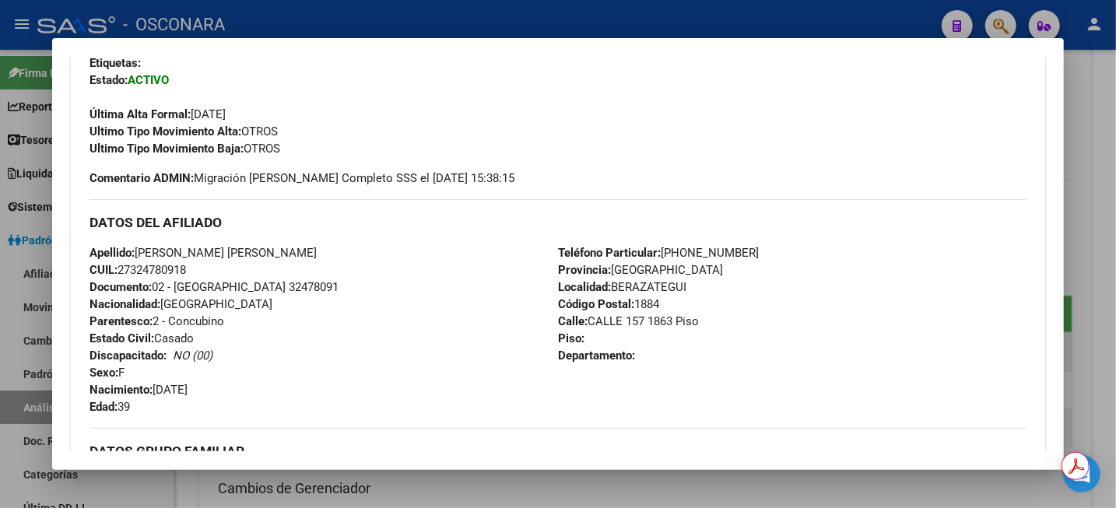
scroll to position [486, 0]
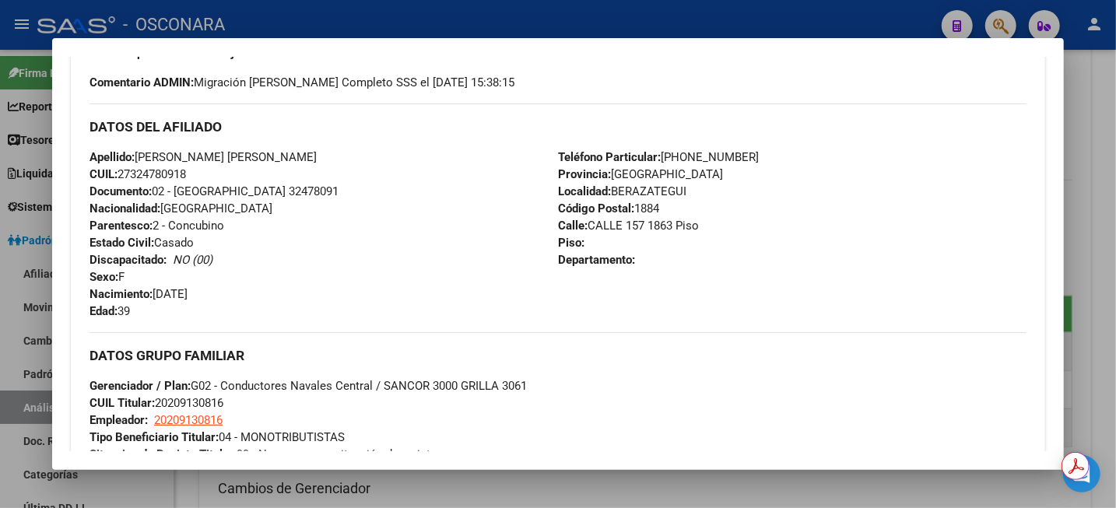
click at [922, 489] on div at bounding box center [558, 254] width 1116 height 508
